Goal: Task Accomplishment & Management: Manage account settings

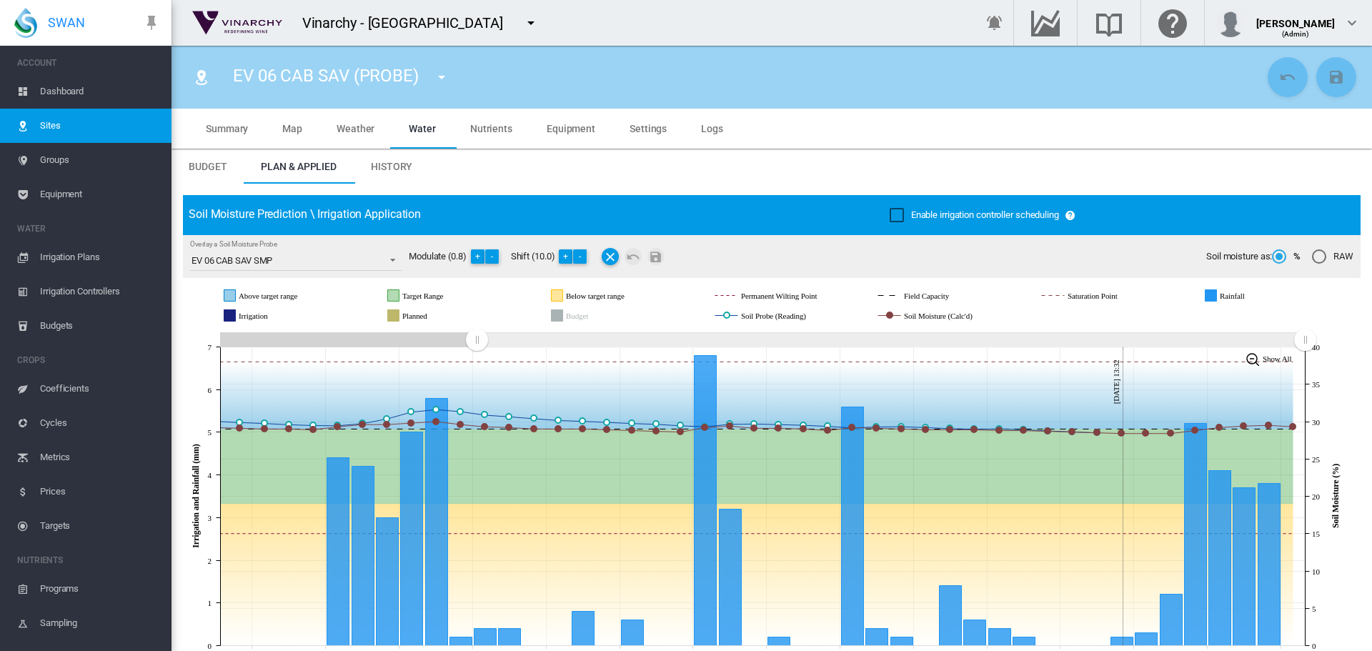
scroll to position [18, 0]
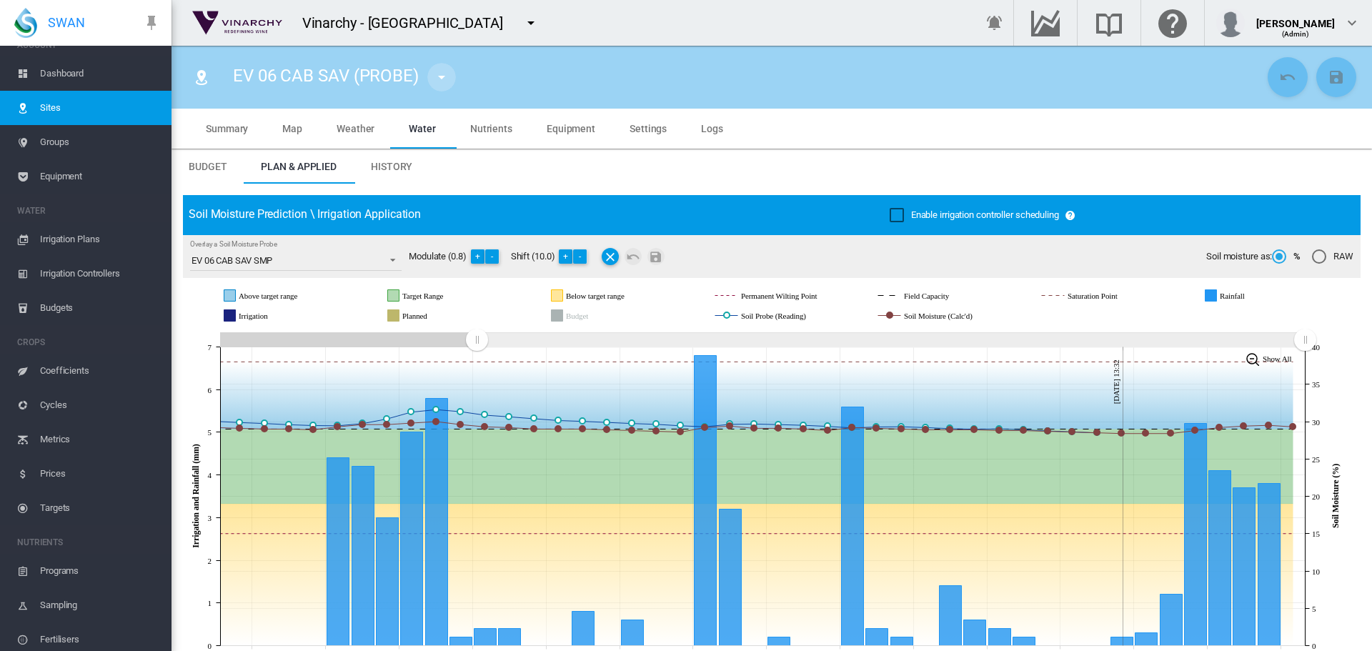
click at [444, 71] on md-icon "icon-menu-down" at bounding box center [441, 77] width 17 height 17
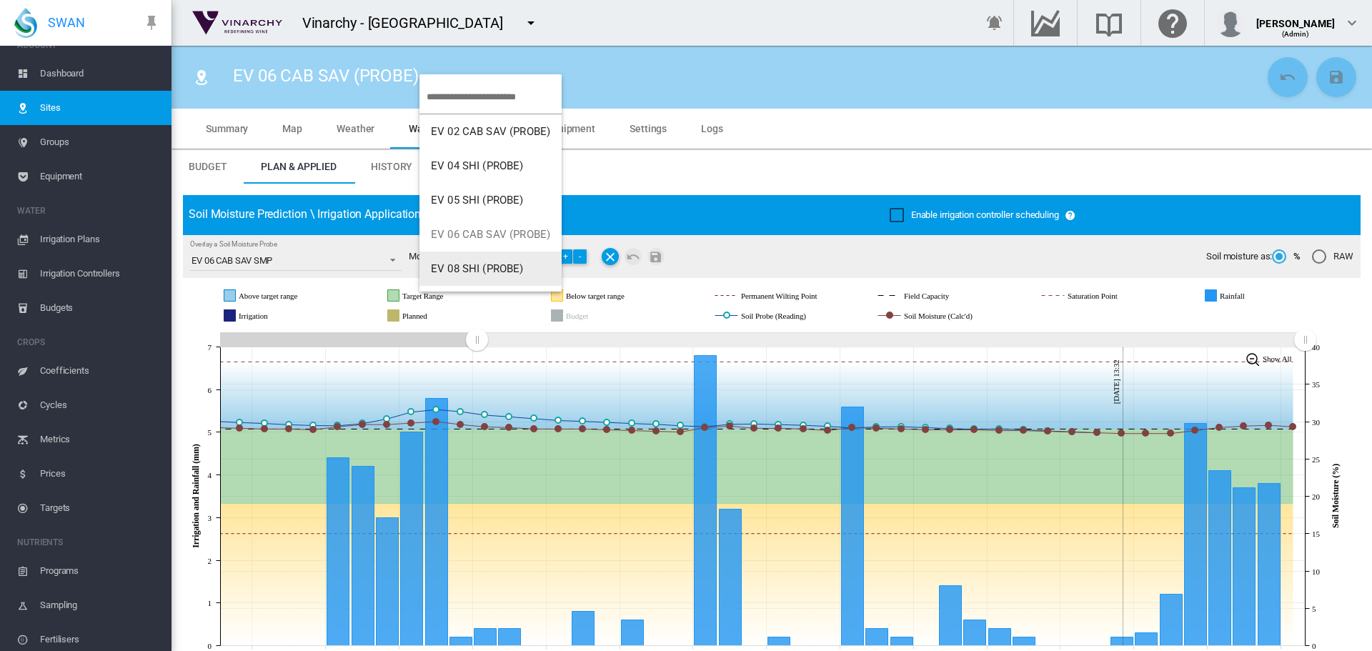
click at [479, 264] on span "EV 08 SHI (PROBE)" at bounding box center [477, 268] width 93 height 13
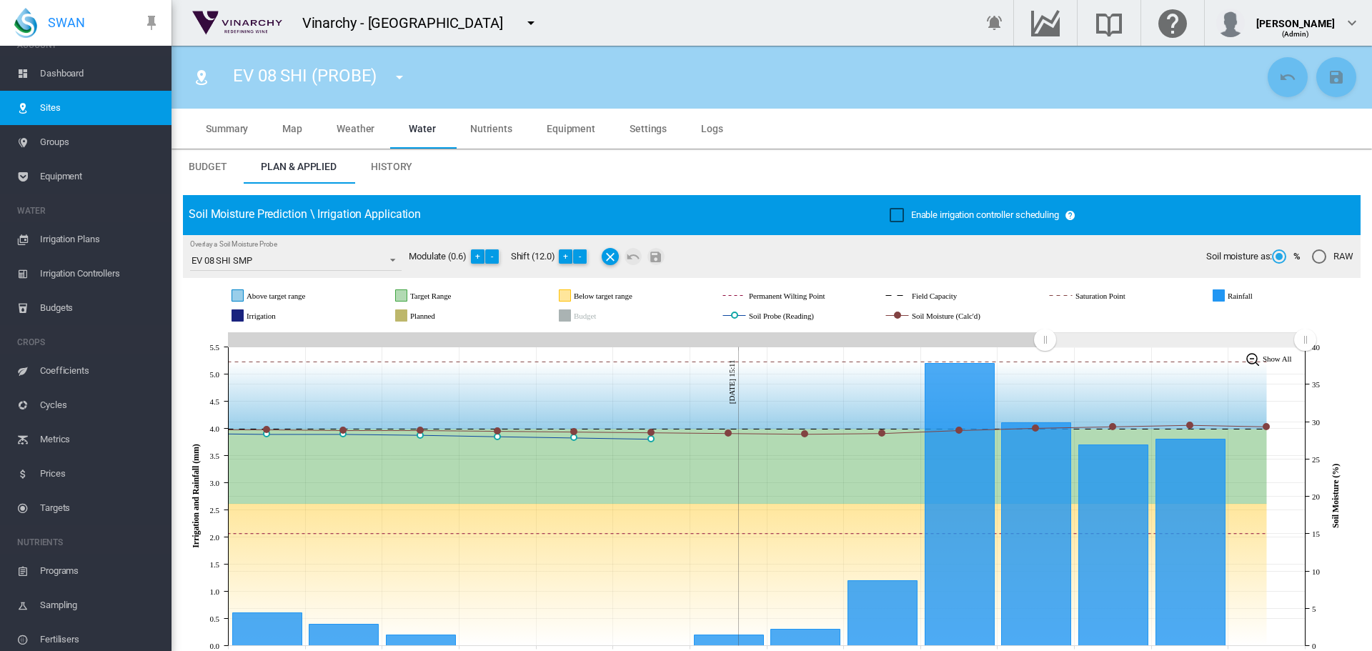
click at [400, 73] on md-icon "icon-menu-down" at bounding box center [399, 77] width 17 height 17
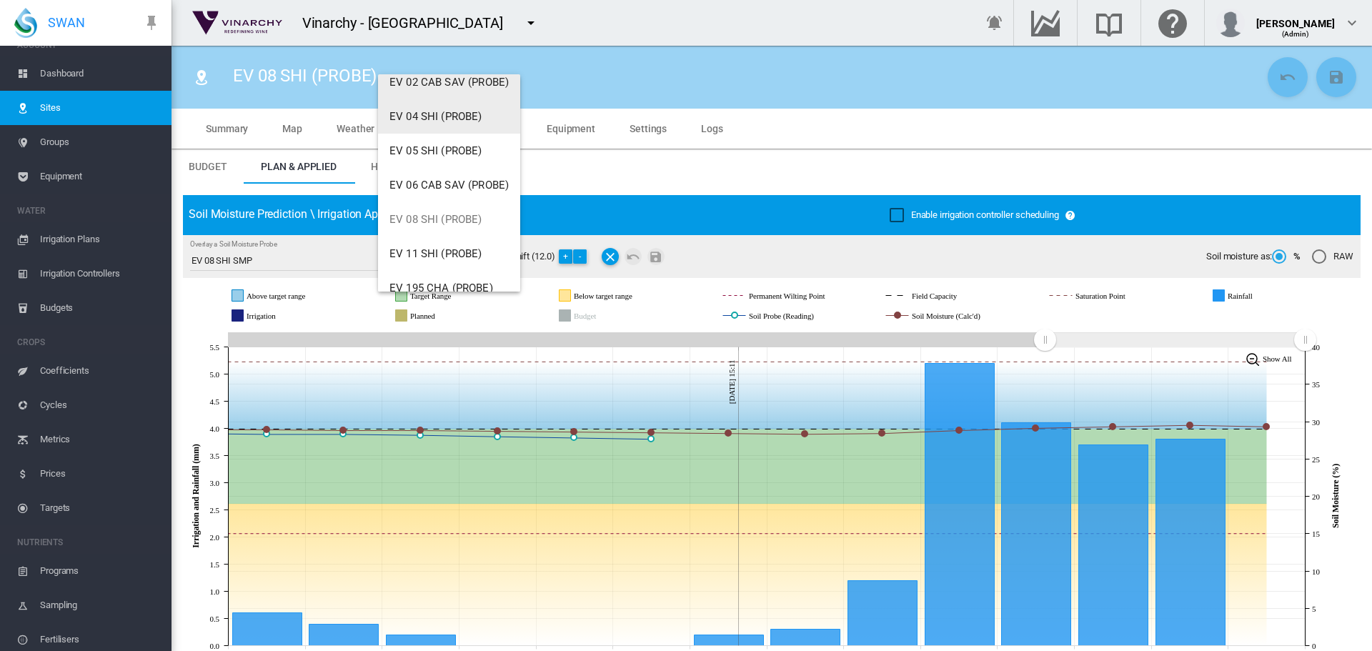
scroll to position [137, 0]
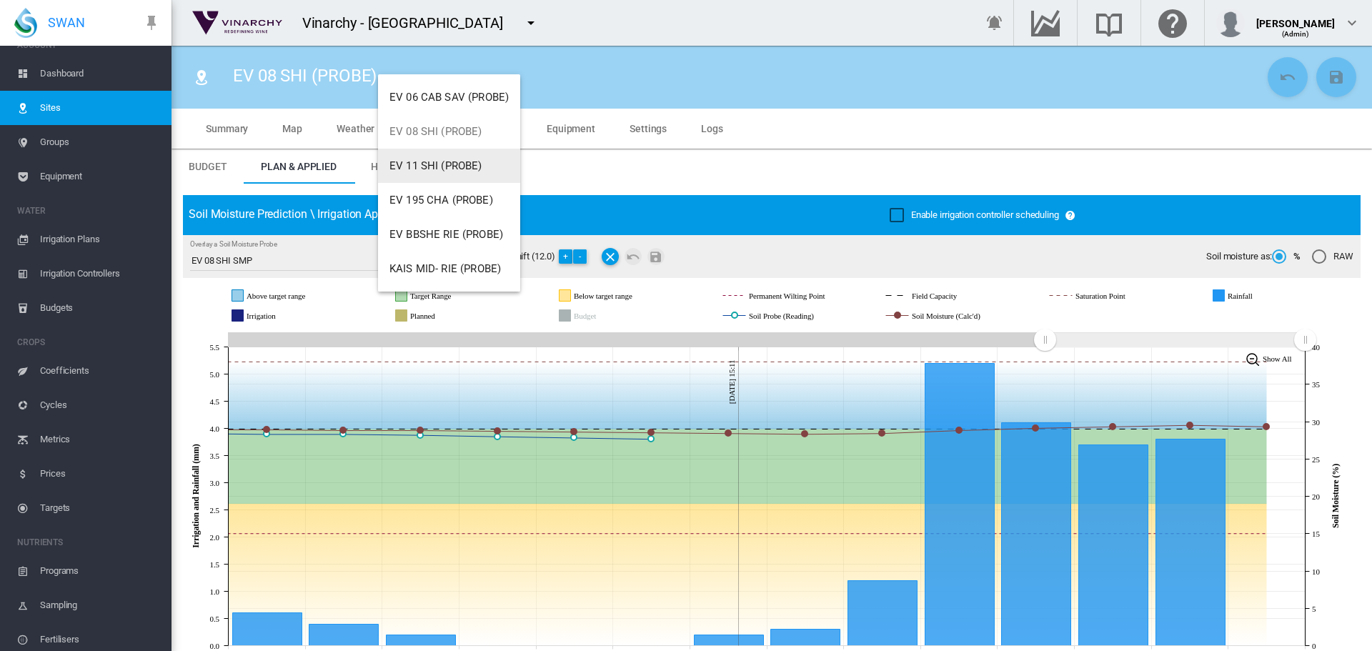
click at [439, 166] on span "EV 11 SHI (PROBE)" at bounding box center [435, 165] width 93 height 13
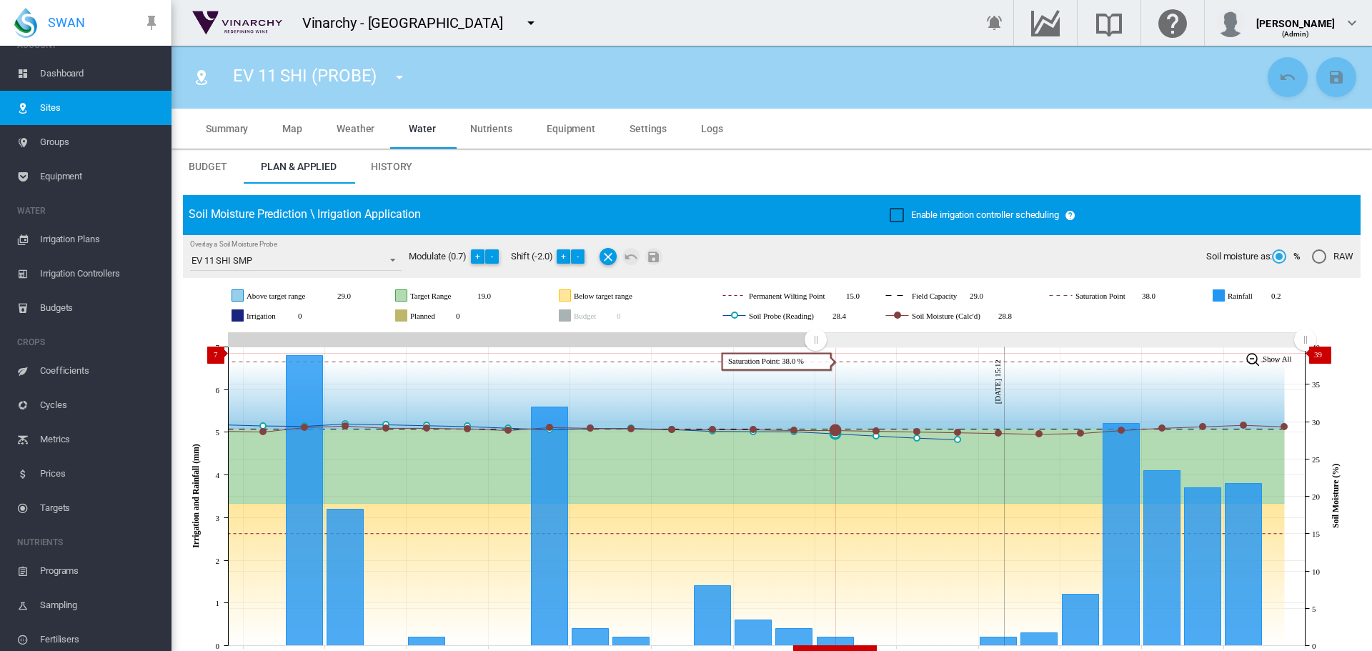
drag, startPoint x: 1043, startPoint y: 339, endPoint x: 815, endPoint y: 353, distance: 228.3
click at [815, 353] on icon "JavaScript chart by amCharts [DATE] [DATE] Sep [DATE] Sep [DATE] Sep [DATE] Sep…" at bounding box center [766, 496] width 1167 height 335
click at [402, 80] on md-icon "icon-menu-down" at bounding box center [399, 77] width 17 height 17
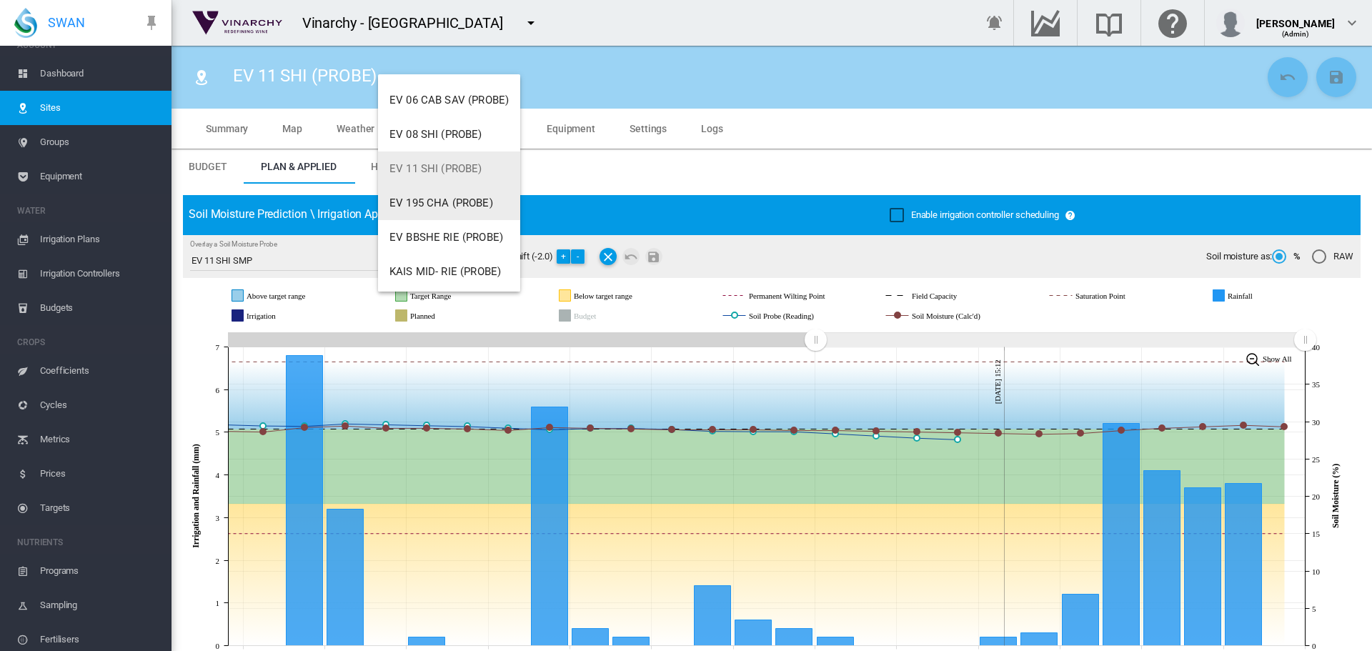
scroll to position [137, 0]
click at [452, 199] on span "EV 195 CHA (PROBE)" at bounding box center [441, 200] width 104 height 13
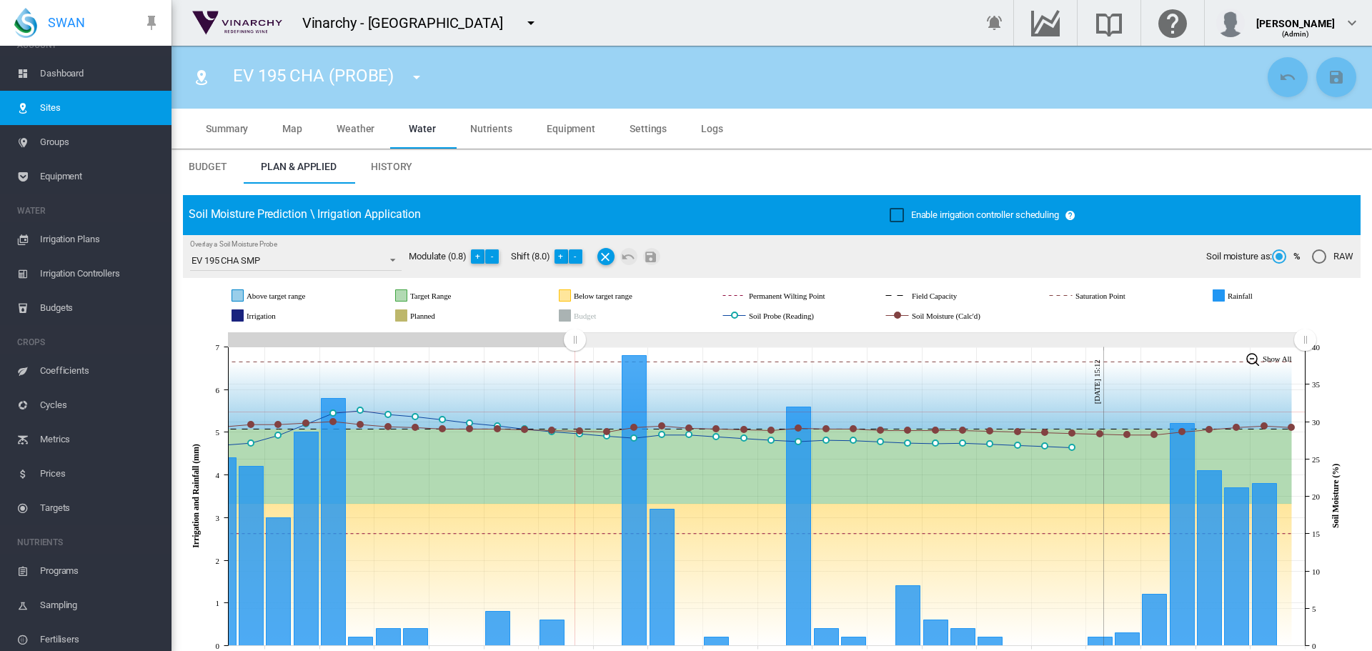
drag, startPoint x: 897, startPoint y: 361, endPoint x: 575, endPoint y: 412, distance: 325.5
click at [575, 412] on icon "JavaScript chart by amCharts [DATE] [DATE] Aug [DATE] [DATE] Sep [DATE] Sep [DA…" at bounding box center [766, 496] width 1167 height 335
click at [580, 254] on button "-" at bounding box center [576, 256] width 14 height 14
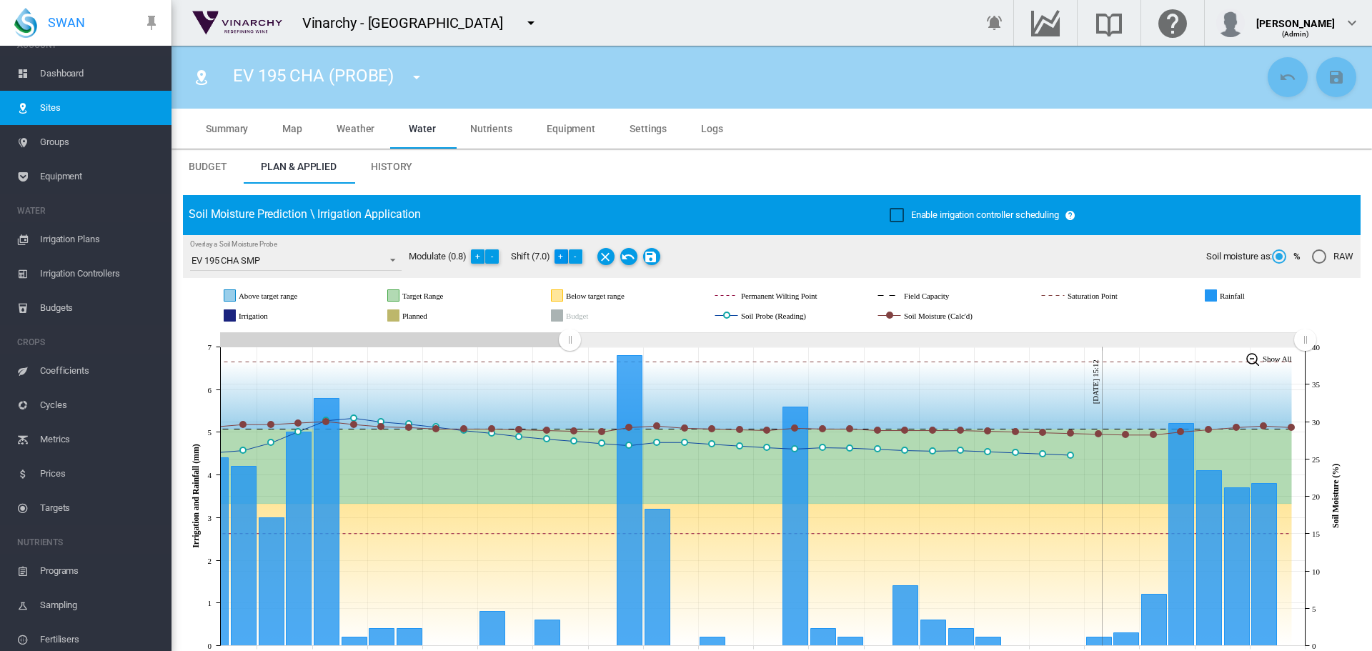
click at [562, 256] on button "+" at bounding box center [561, 256] width 14 height 14
click at [649, 254] on md-icon "Save Changes" at bounding box center [651, 256] width 17 height 17
click at [522, 19] on md-icon "icon-menu-down" at bounding box center [530, 22] width 17 height 17
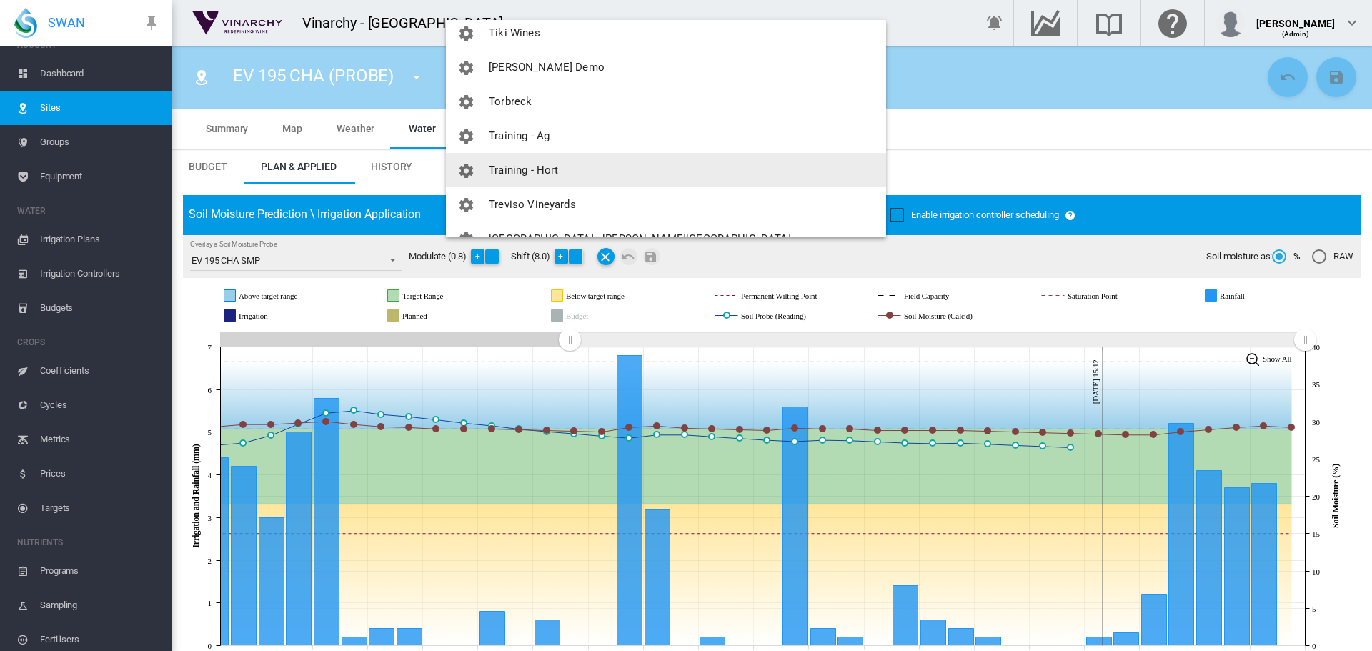
scroll to position [3556, 0]
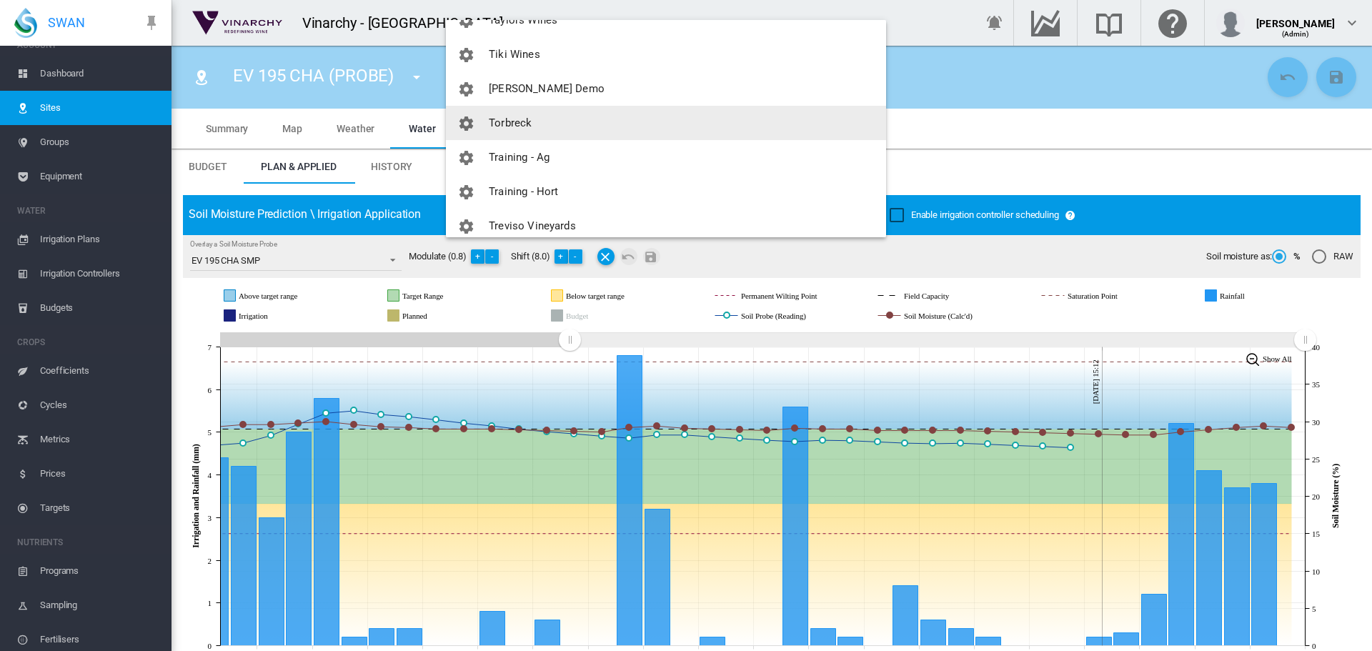
click at [512, 123] on span "Torbreck" at bounding box center [510, 122] width 43 height 13
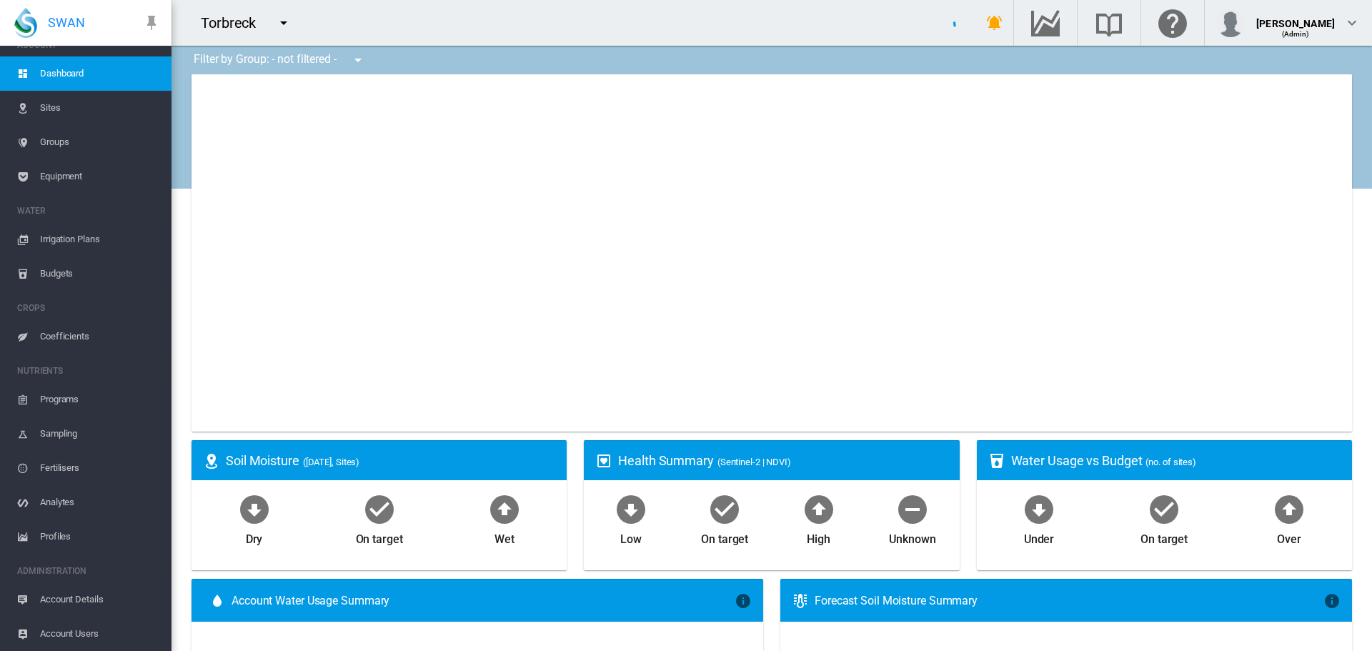
type input "**********"
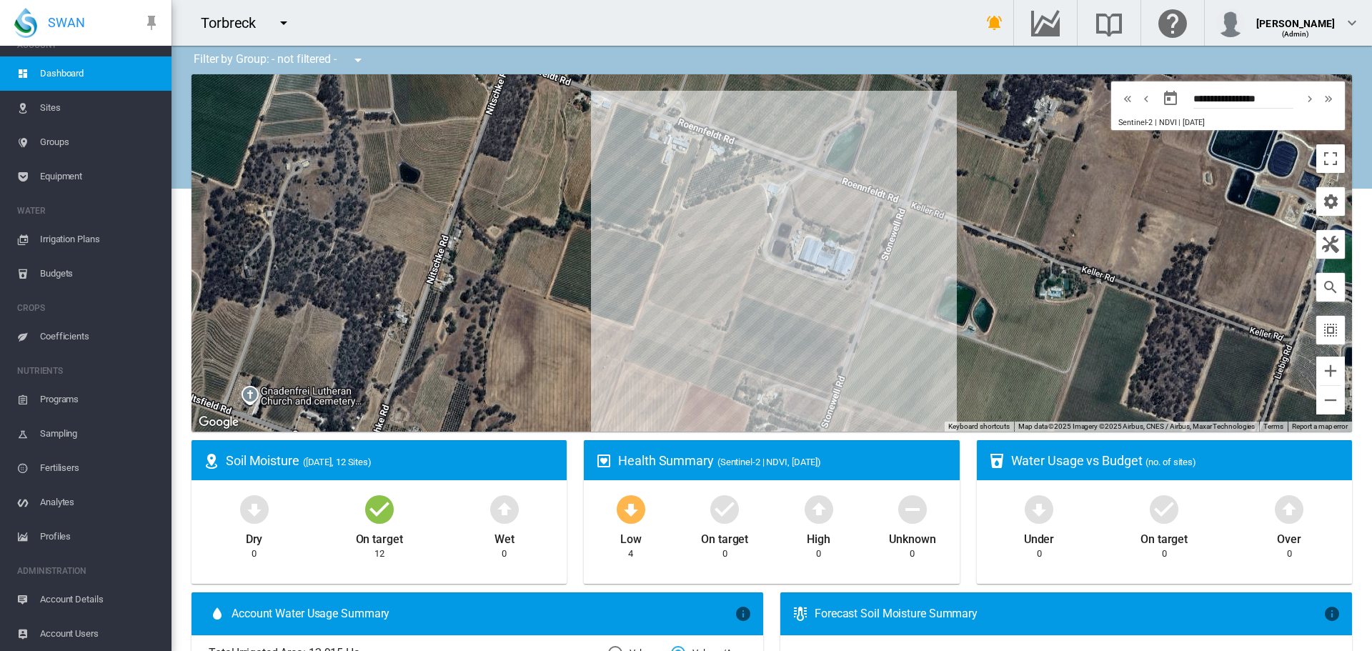
click at [52, 104] on span "Sites" at bounding box center [100, 108] width 120 height 34
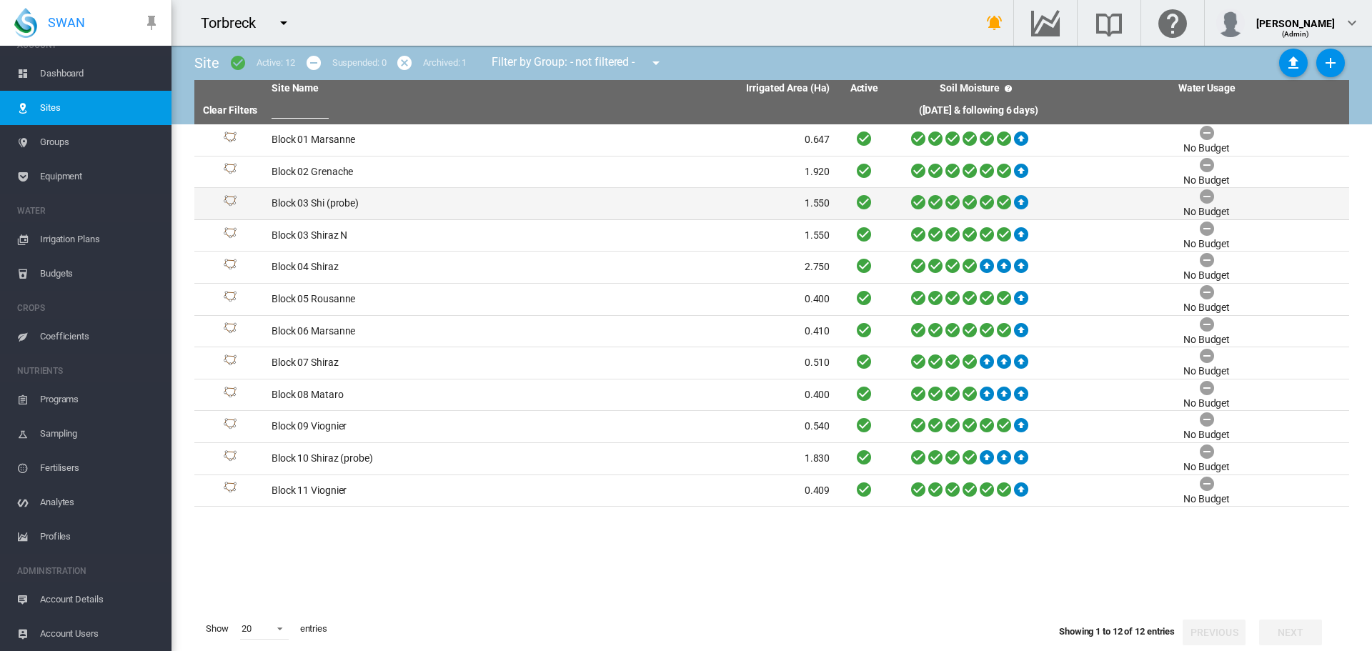
click at [346, 201] on td "Block 03 Shi (probe)" at bounding box center [408, 203] width 285 height 31
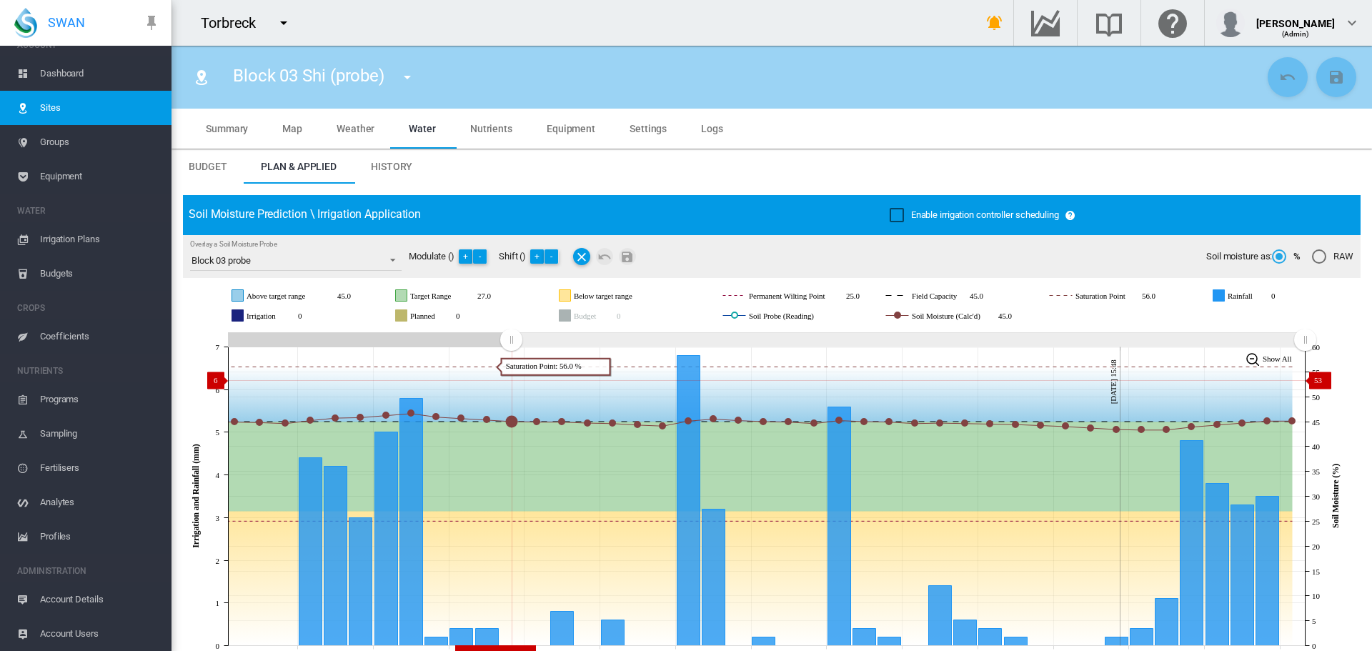
drag, startPoint x: 1043, startPoint y: 344, endPoint x: 499, endPoint y: 379, distance: 544.2
click at [511, 380] on icon "JavaScript chart by amCharts [DATE] [DATE] Aug [DATE] [DATE] Sep [DATE] Sep [DA…" at bounding box center [766, 496] width 1167 height 335
click at [403, 74] on md-icon "icon-menu-down" at bounding box center [407, 77] width 17 height 17
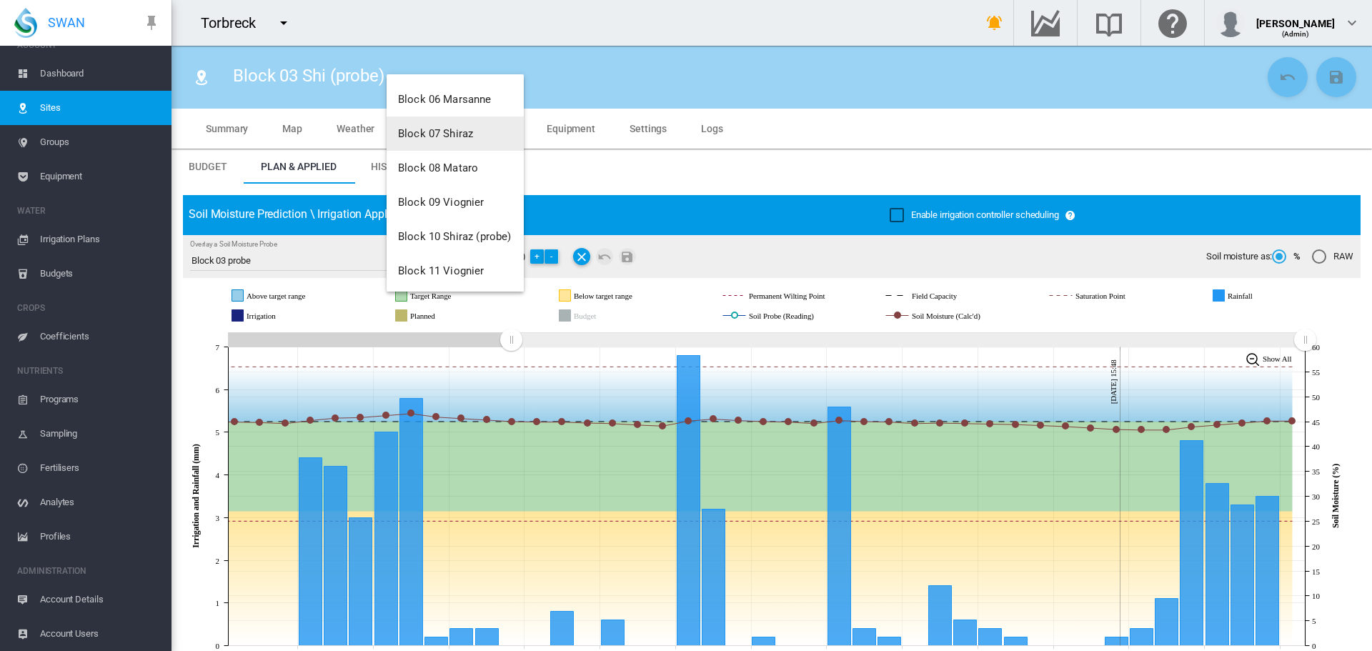
scroll to position [240, 0]
click at [430, 237] on span "Block 10 Shiraz (probe)" at bounding box center [454, 234] width 113 height 13
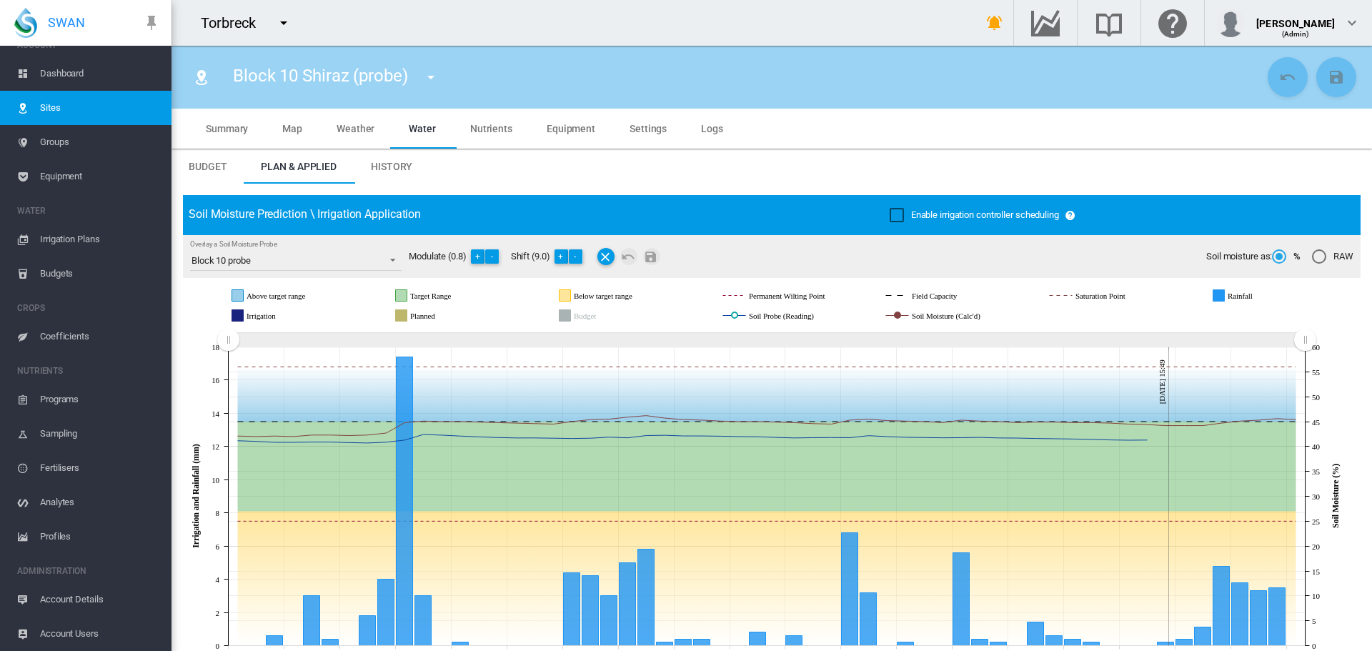
drag, startPoint x: 1016, startPoint y: 352, endPoint x: 176, endPoint y: 437, distance: 843.9
click at [562, 253] on button "+" at bounding box center [561, 256] width 14 height 14
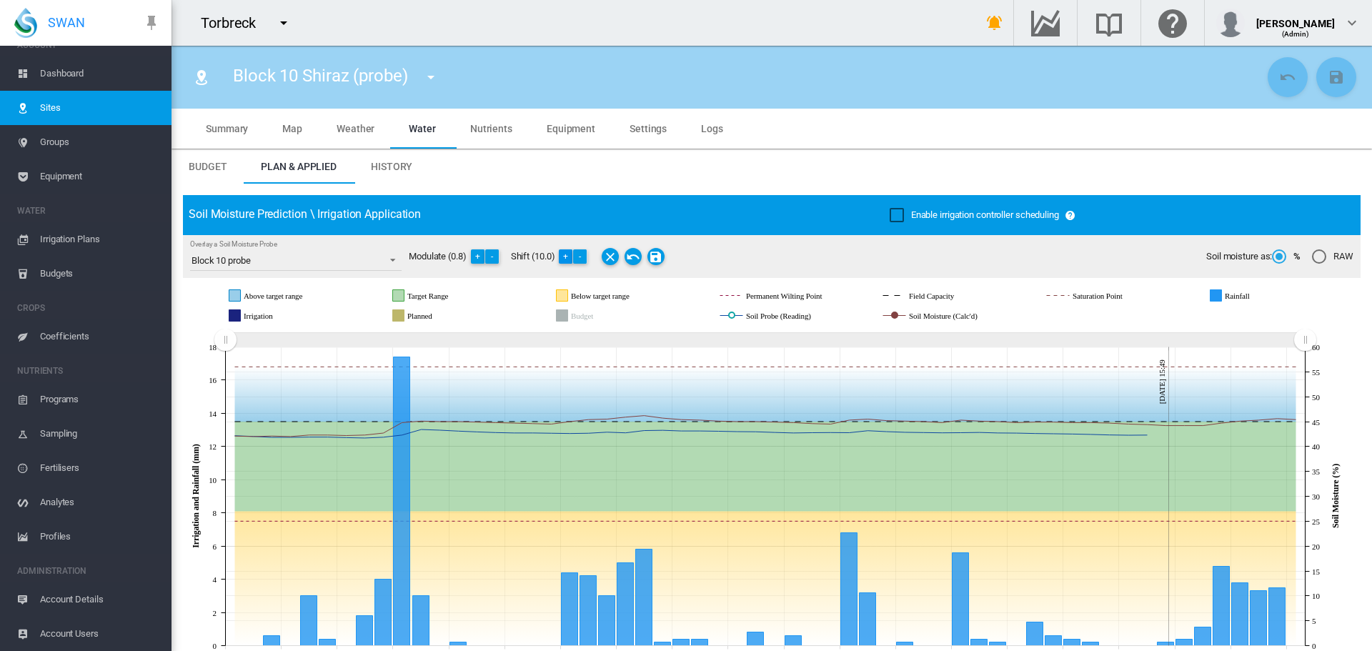
click at [562, 253] on button "+" at bounding box center [566, 256] width 14 height 14
click at [662, 254] on md-icon "Save Changes" at bounding box center [655, 256] width 17 height 17
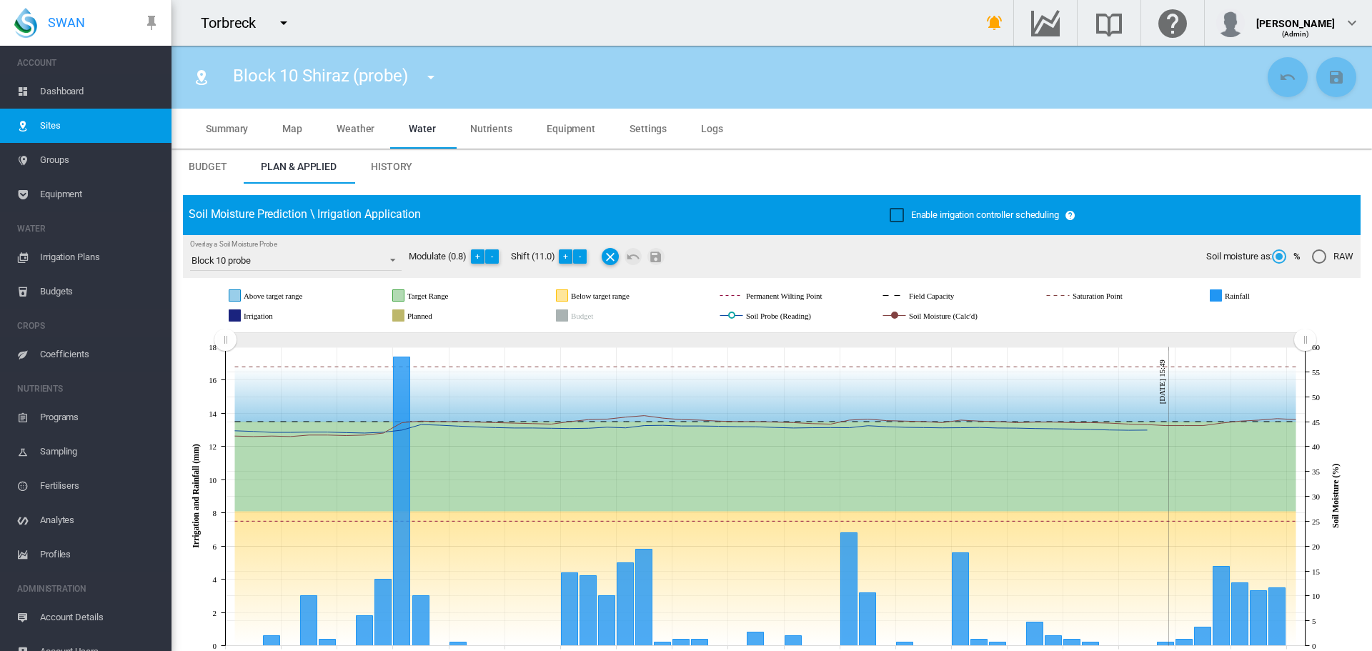
scroll to position [18, 0]
